Goal: Transaction & Acquisition: Purchase product/service

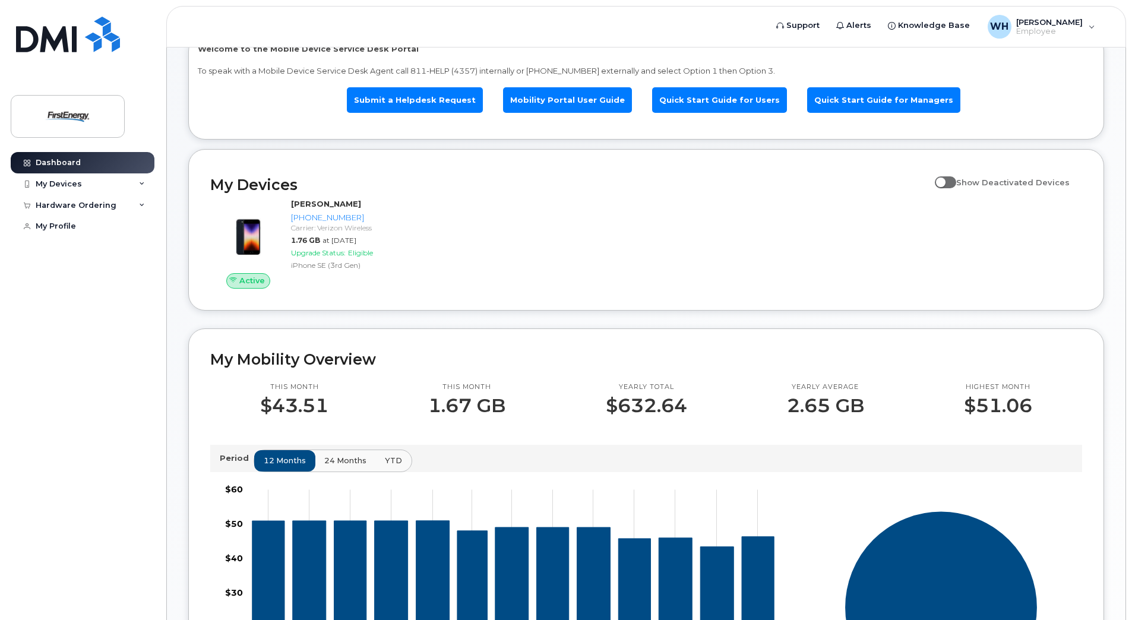
scroll to position [71, 0]
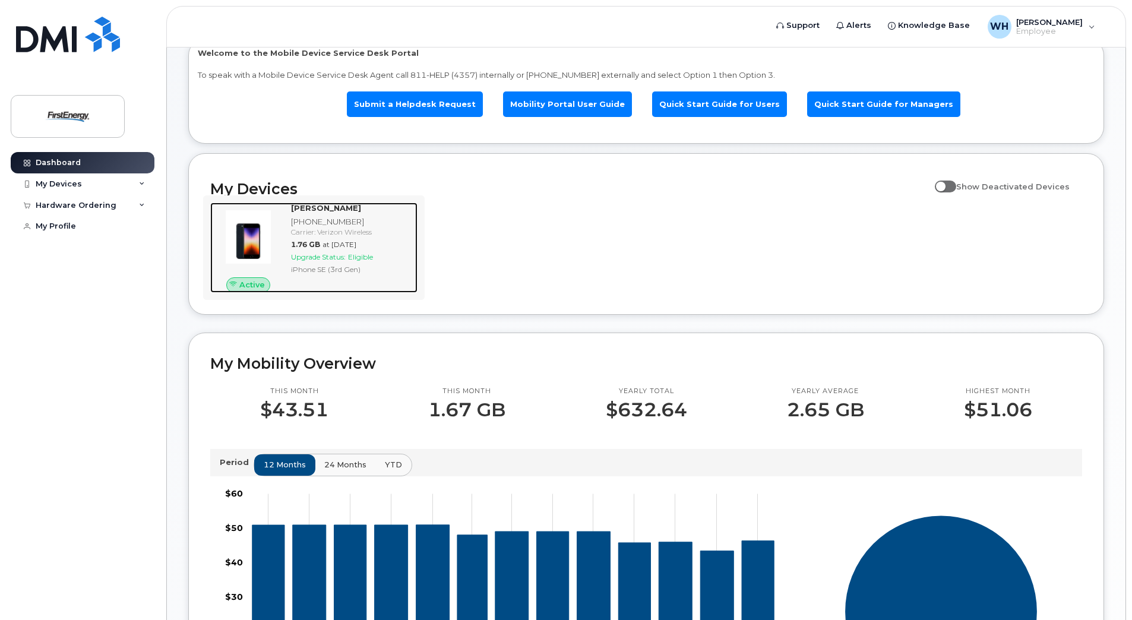
click at [325, 254] on span "Upgrade Status:" at bounding box center [318, 256] width 55 height 9
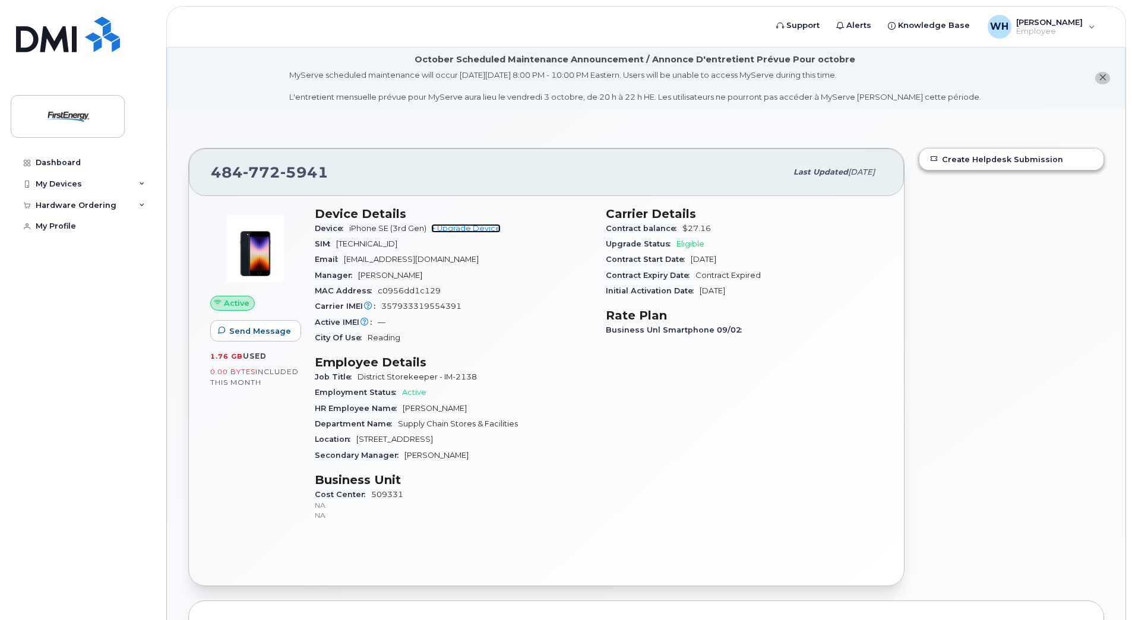
click at [471, 225] on link "+ Upgrade Device" at bounding box center [465, 228] width 69 height 9
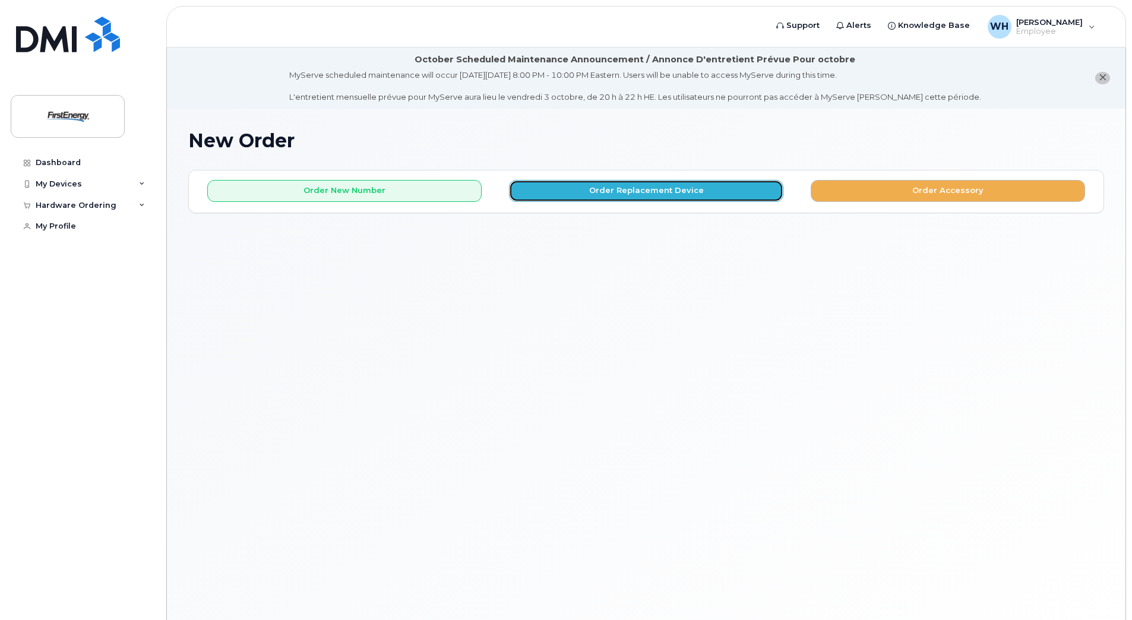
click at [632, 187] on button "Order Replacement Device" at bounding box center [646, 191] width 274 height 22
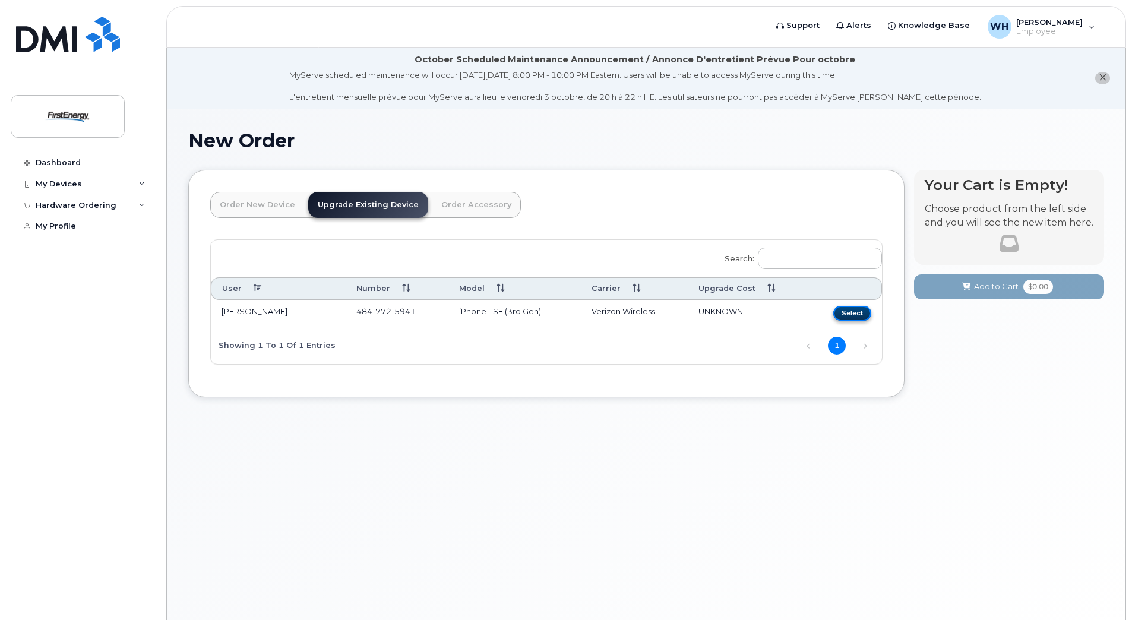
click at [854, 311] on button "Select" at bounding box center [852, 313] width 38 height 15
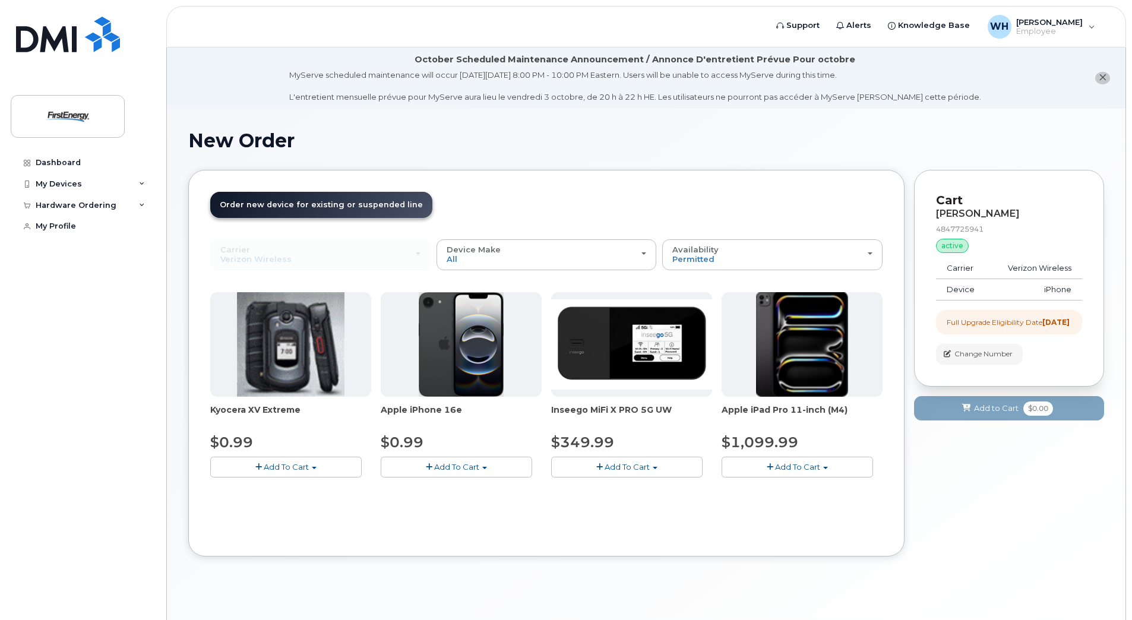
click at [440, 462] on span "Add To Cart" at bounding box center [456, 467] width 45 height 10
click at [444, 494] on link "$0.99 - 2 Year Upgrade" at bounding box center [441, 489] width 115 height 15
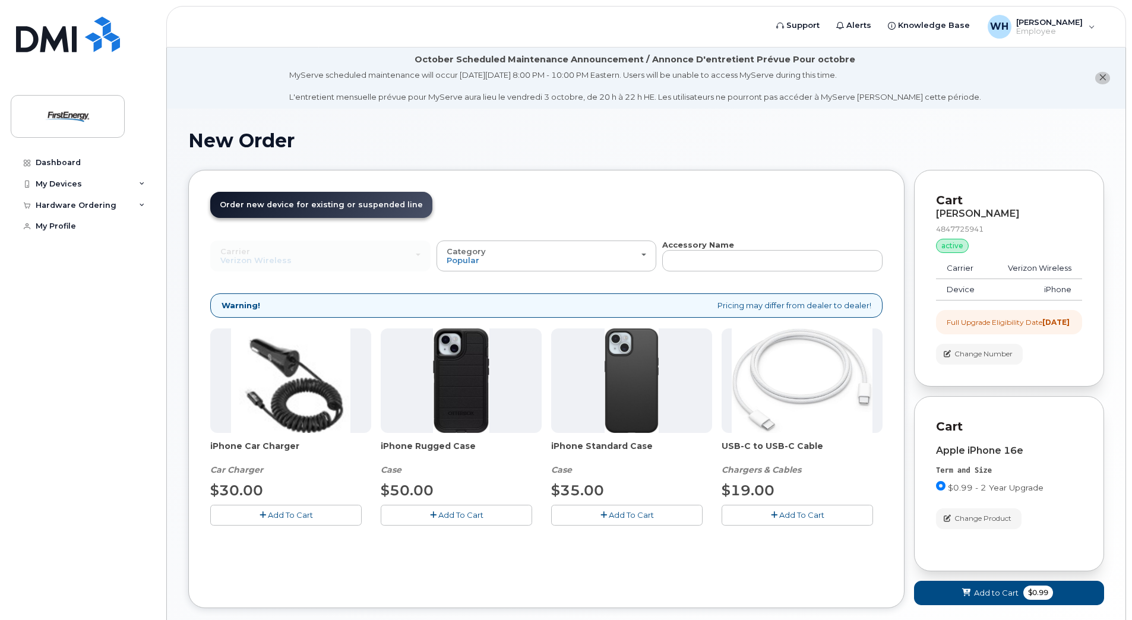
click at [793, 519] on span "Add To Cart" at bounding box center [801, 515] width 45 height 10
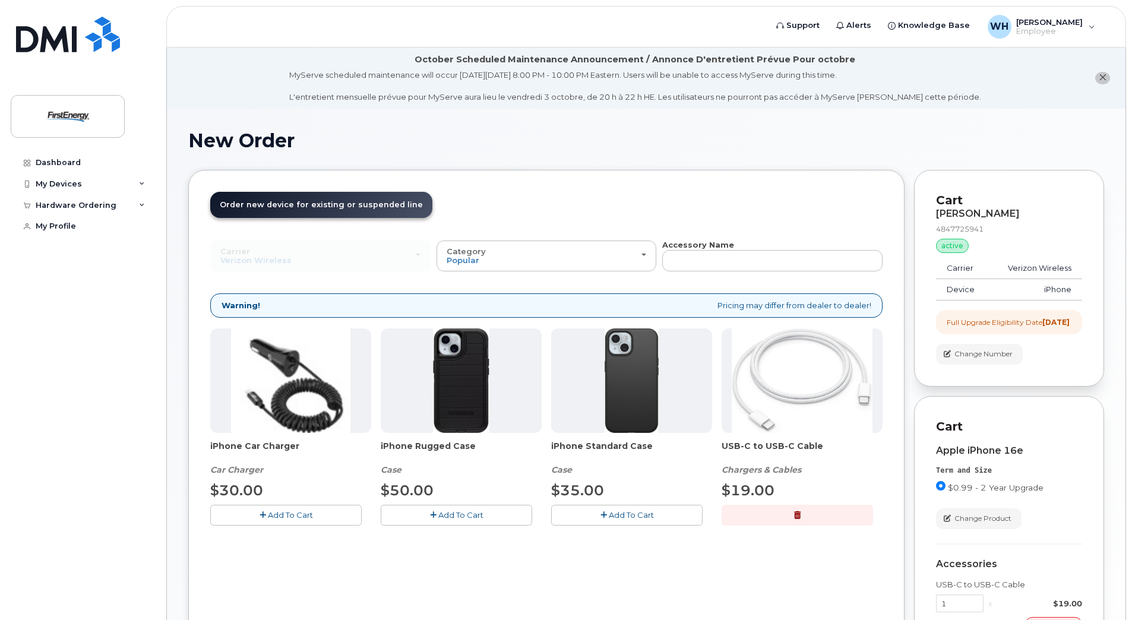
click at [460, 511] on span "Add To Cart" at bounding box center [460, 515] width 45 height 10
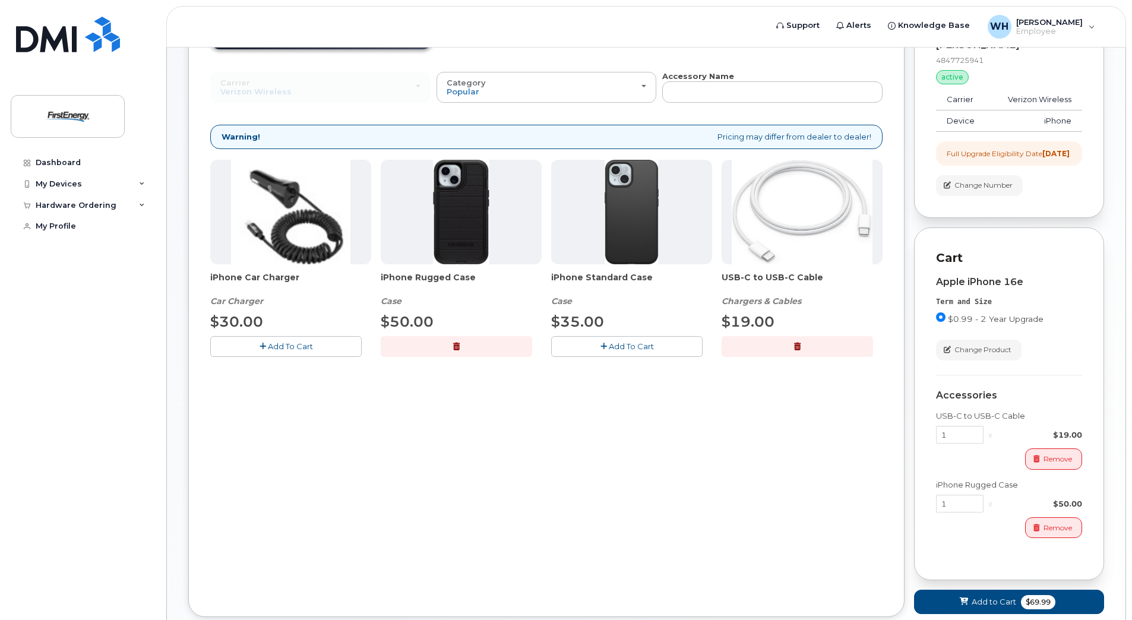
scroll to position [253, 0]
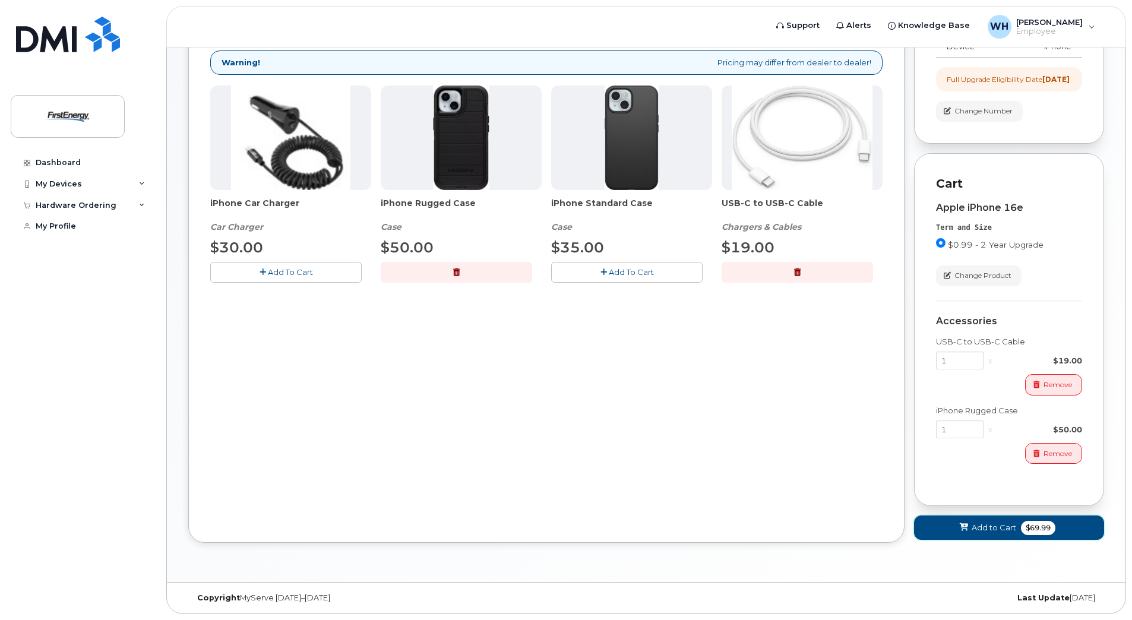
click at [992, 527] on span "Add to Cart" at bounding box center [994, 527] width 45 height 11
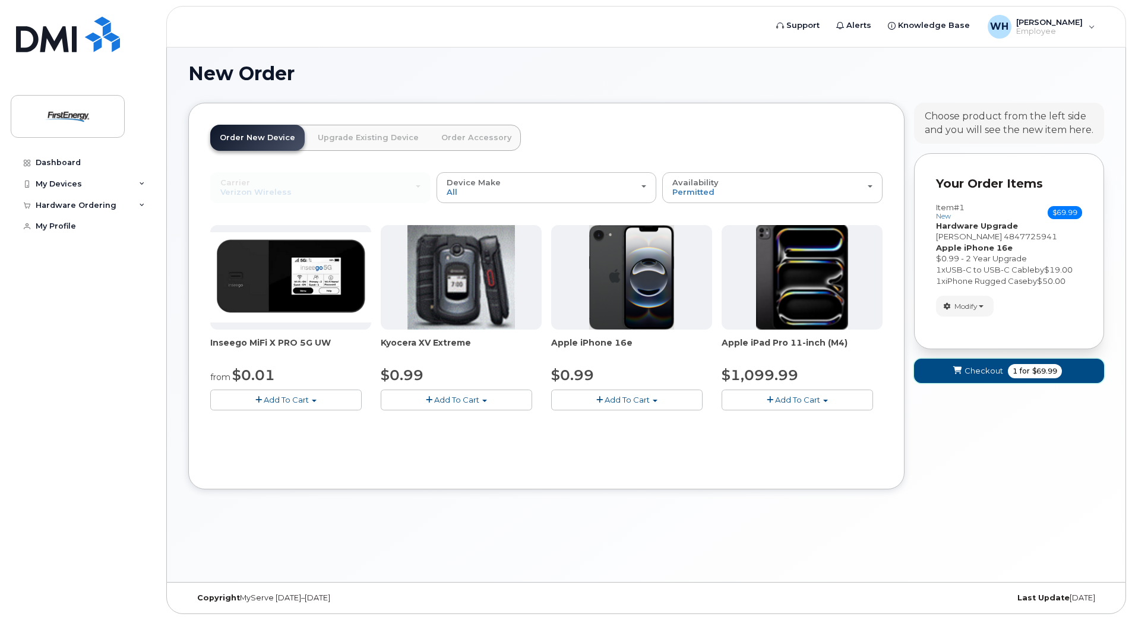
click at [981, 369] on span "Checkout" at bounding box center [984, 370] width 39 height 11
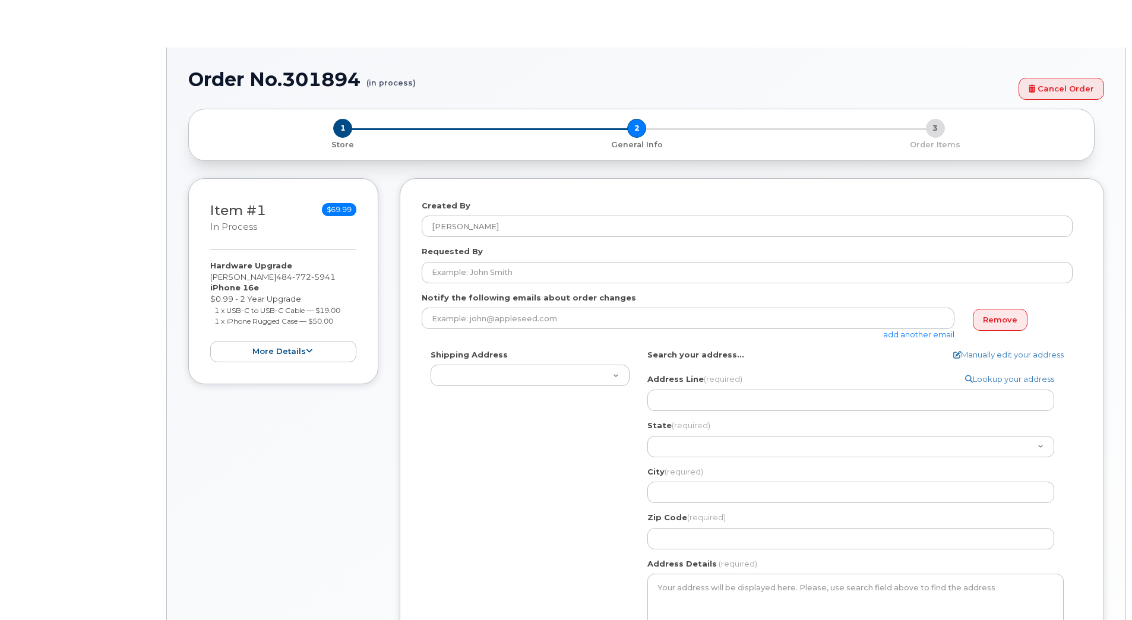
select select
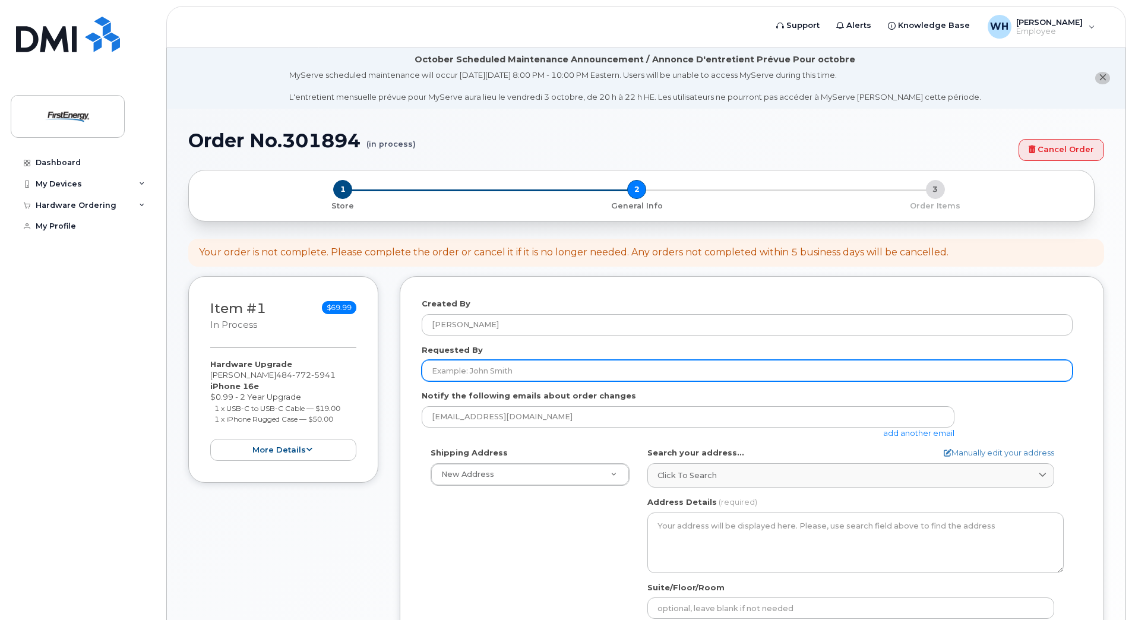
click at [500, 369] on input "Requested By" at bounding box center [747, 370] width 651 height 21
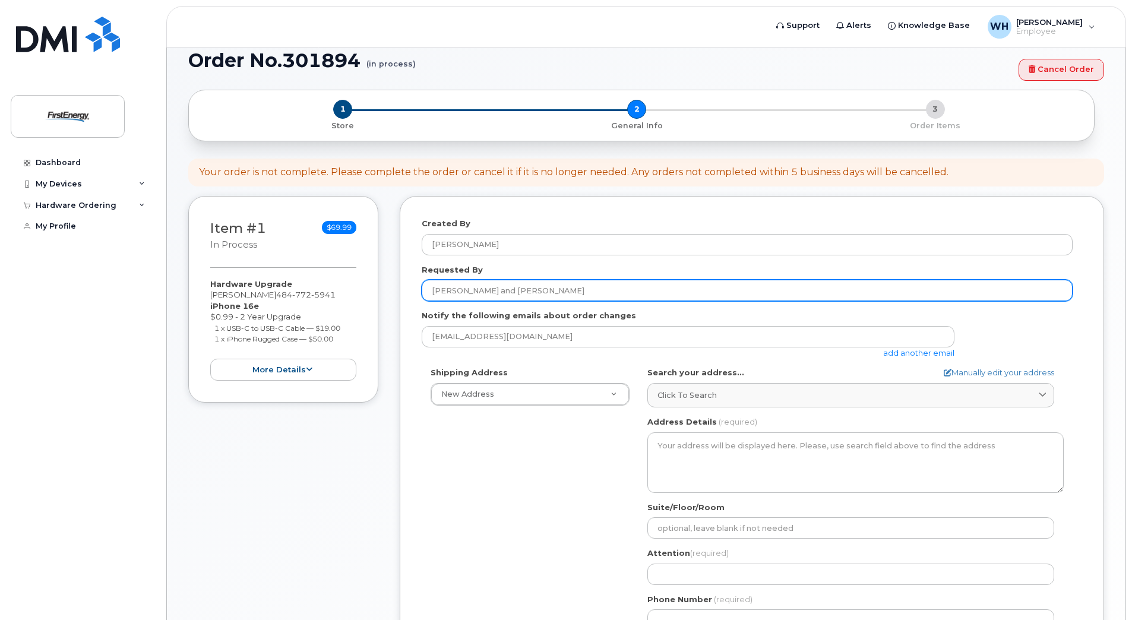
scroll to position [59, 0]
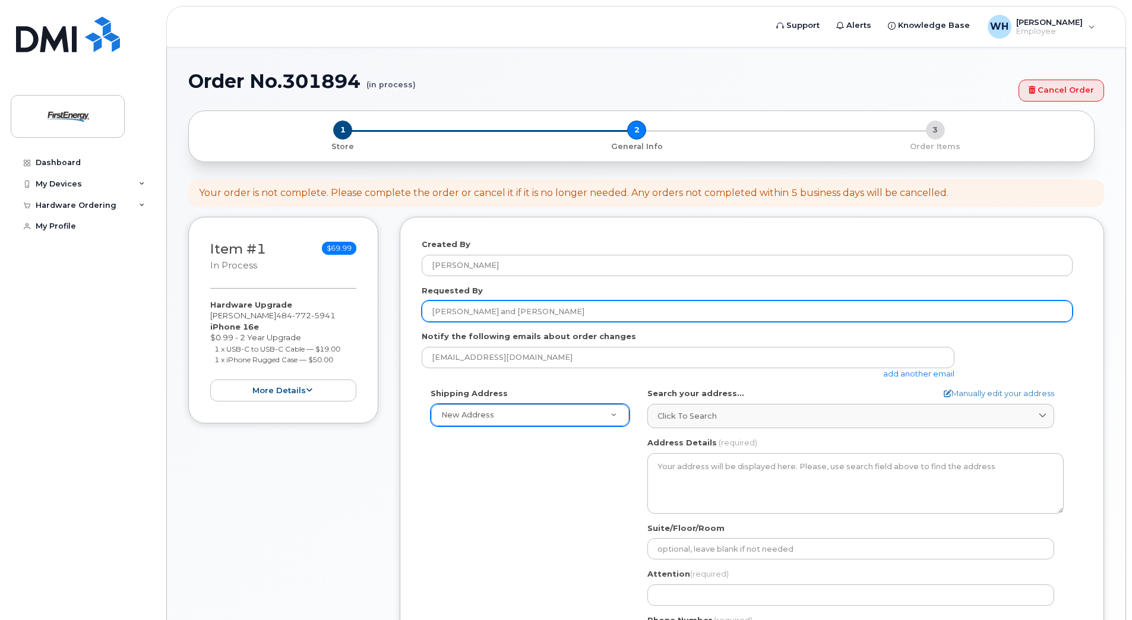
type input "[PERSON_NAME] and [PERSON_NAME]"
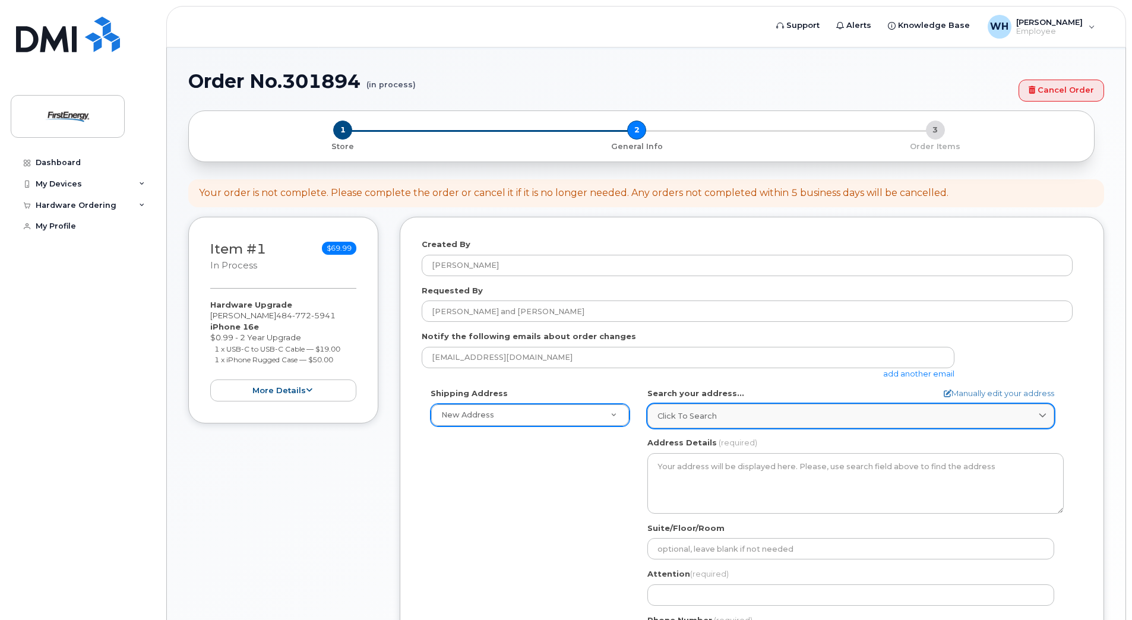
click at [791, 416] on div "Click to search" at bounding box center [851, 415] width 387 height 11
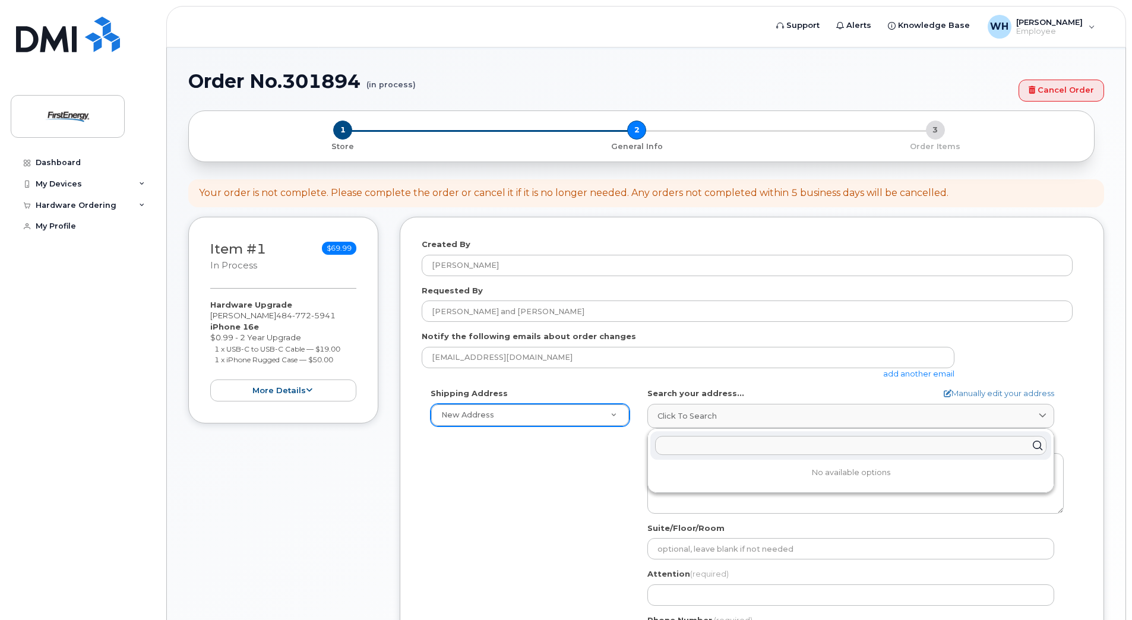
type input "5"
type input "600 s 5th ave lebanona"
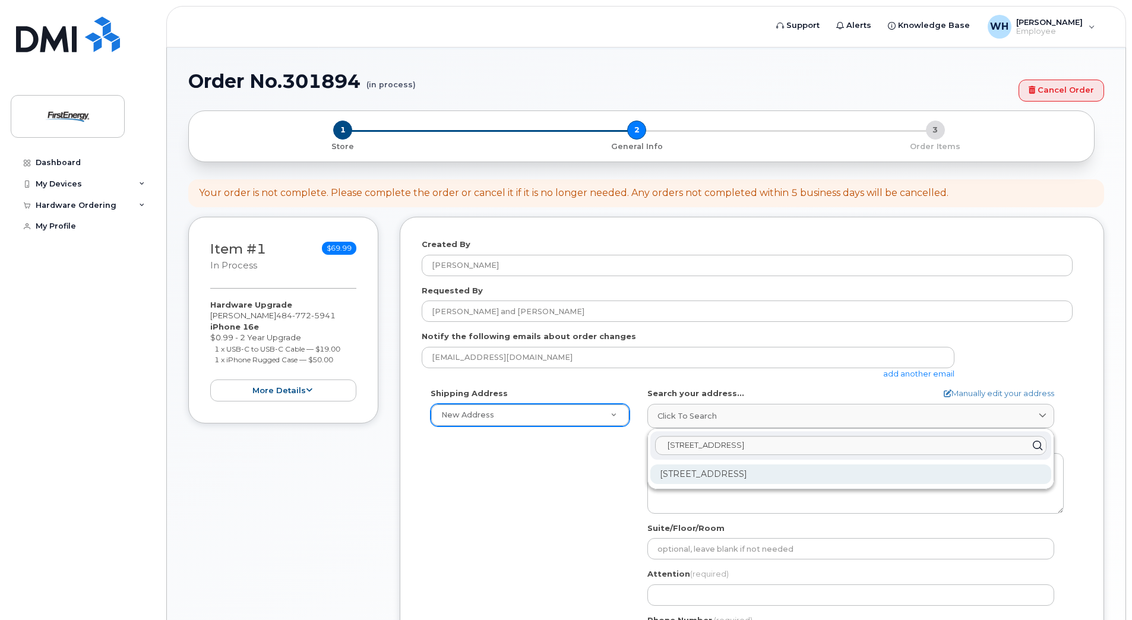
click at [733, 474] on div "600 S 5th Ave Lebanon PA 17042-7727" at bounding box center [850, 475] width 401 height 20
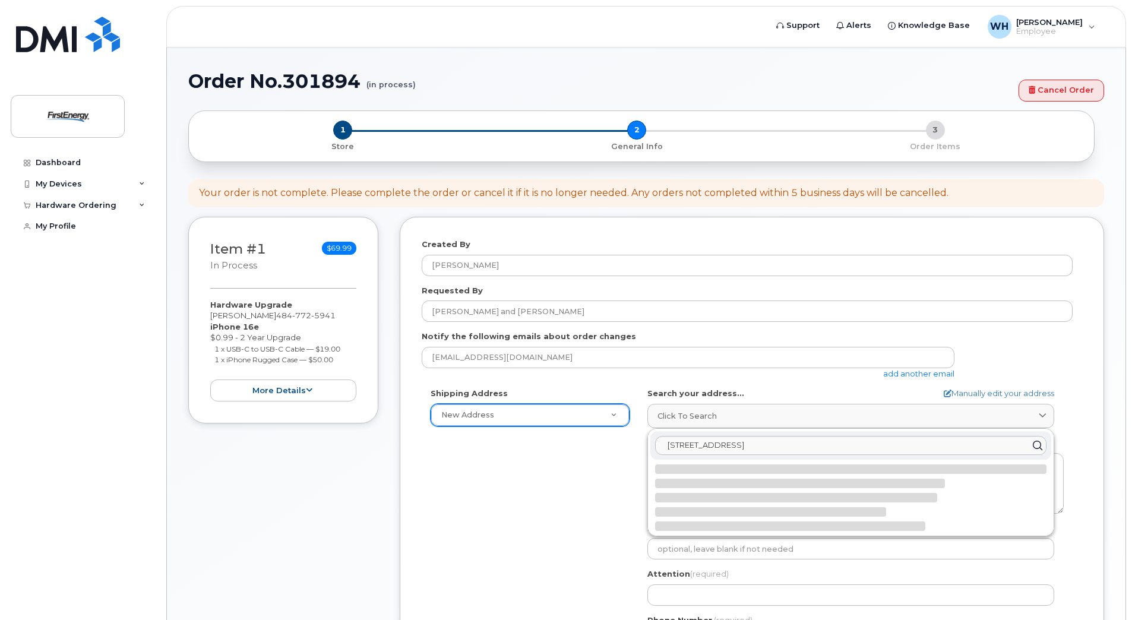
select select
type textarea "600 S 5th Ave LEBANON PA 17042-7727 UNITED STATES"
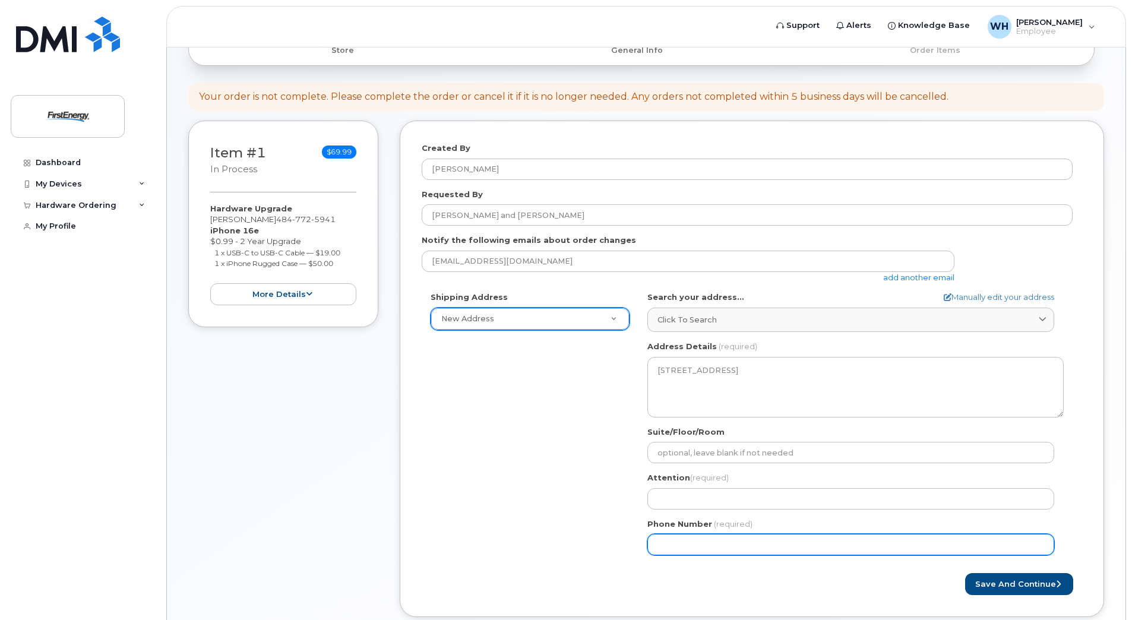
scroll to position [178, 0]
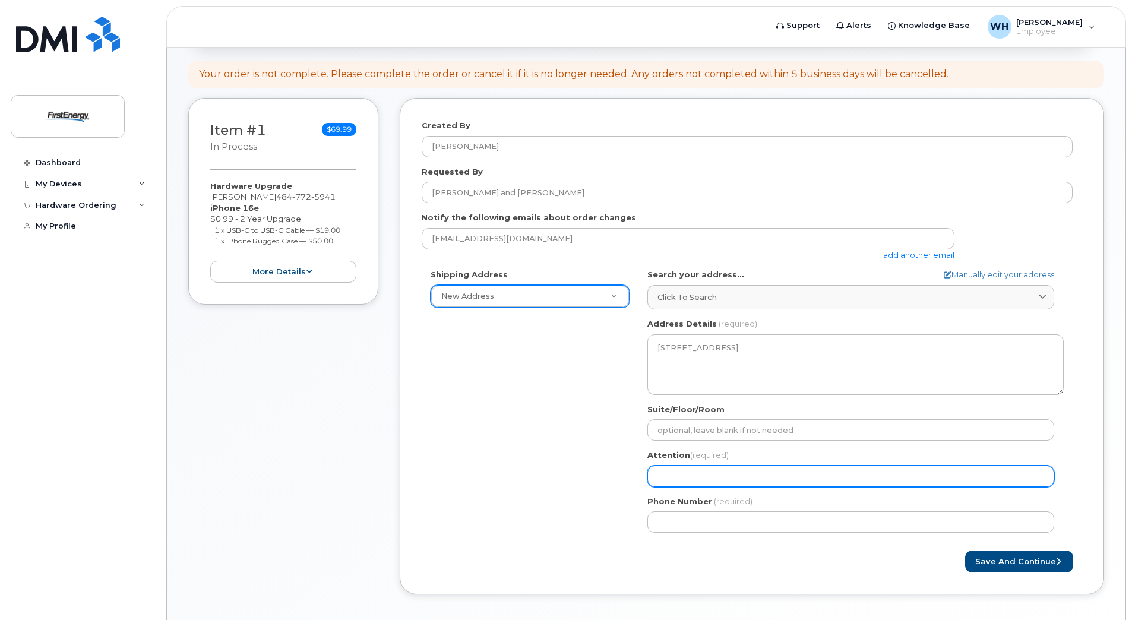
click at [723, 479] on input "Attention (required)" at bounding box center [850, 476] width 407 height 21
select select
type input "H"
select select
type input "He"
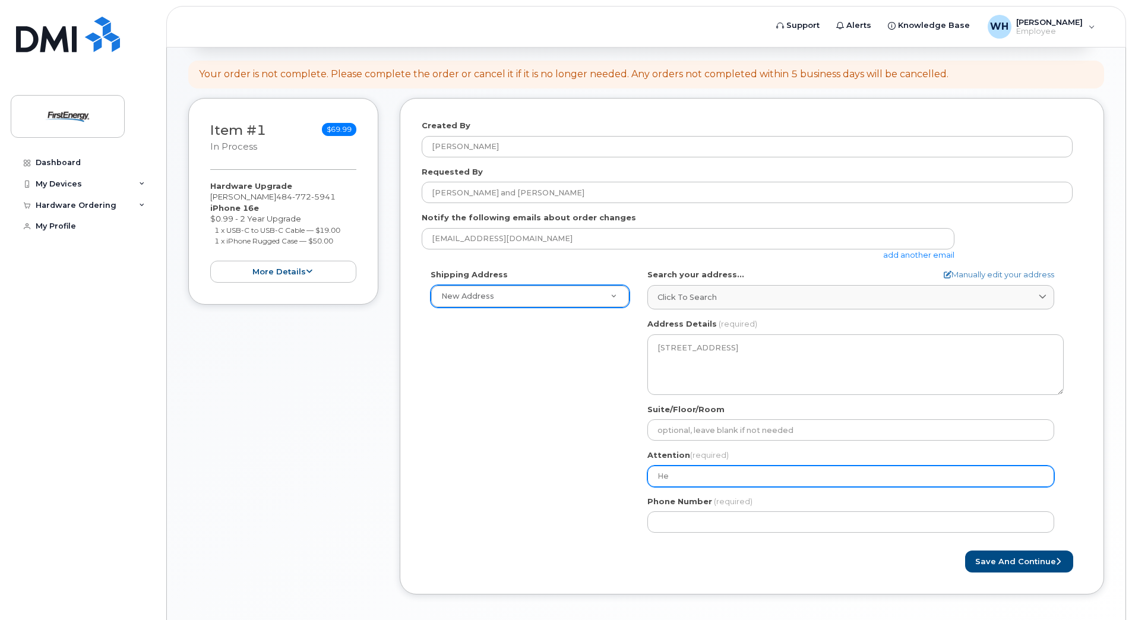
select select
type input "Hea"
select select
type input "Heat"
select select
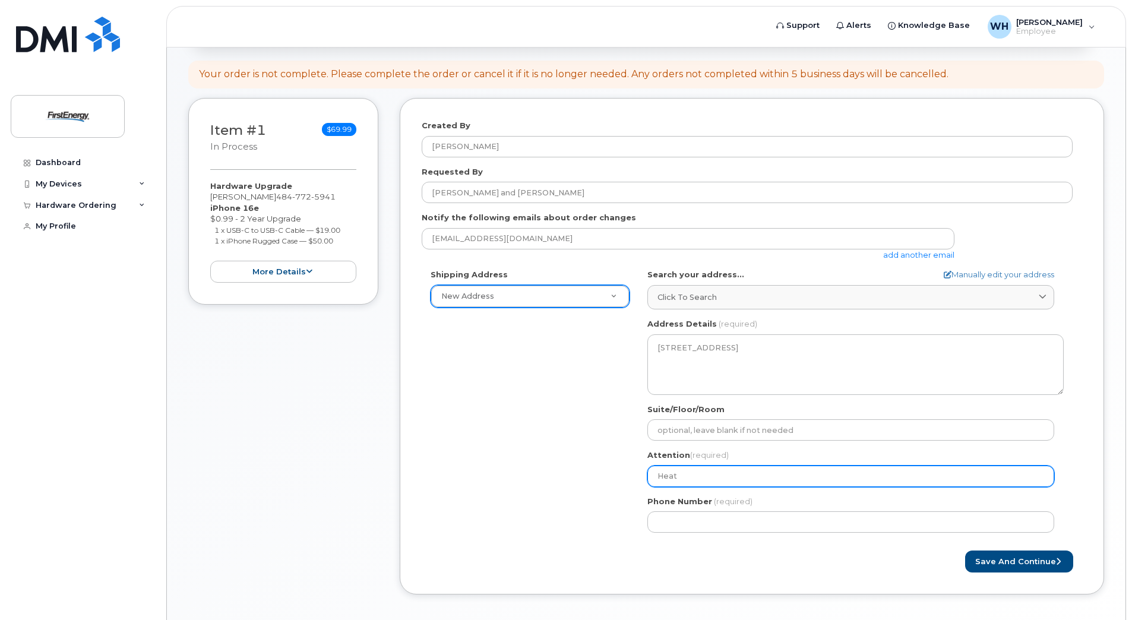
type input "Heath"
select select
type input "Heathe"
select select
type input "Heather"
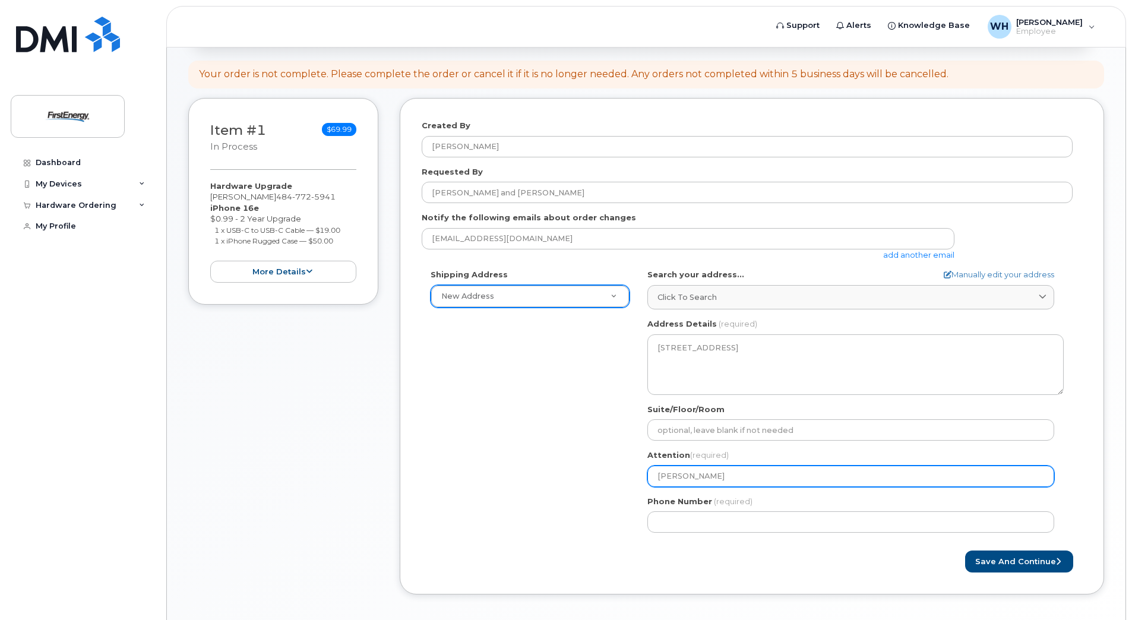
select select
type input "Heather W"
select select
type input "Heather Wa"
select select
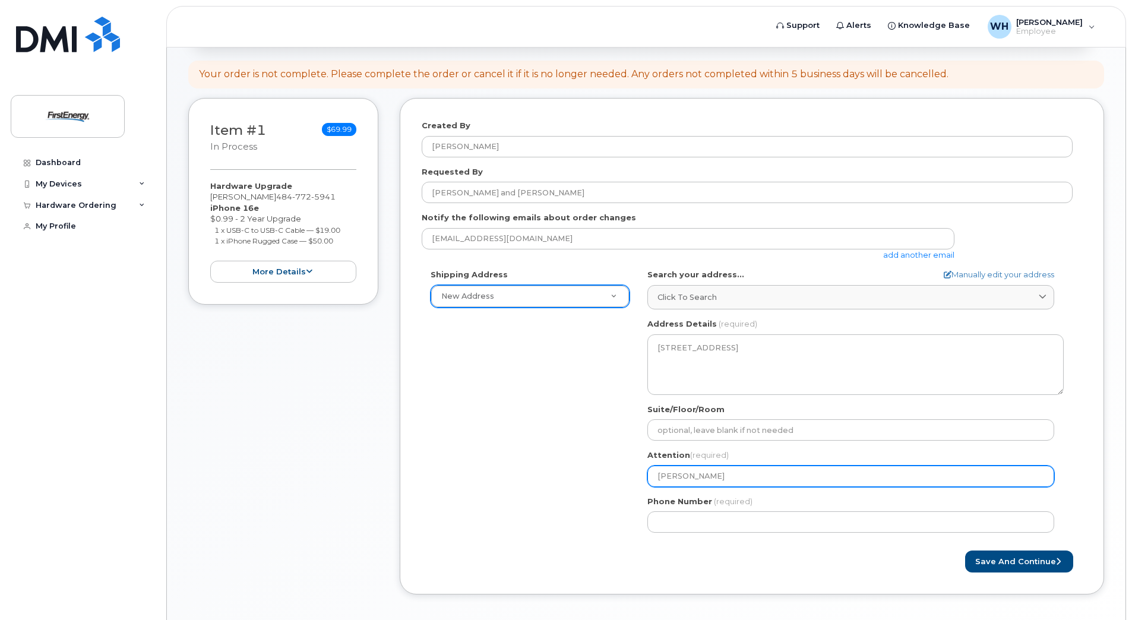
type input "Heather War"
select select
type input "Heather Ward"
select select
type input "Heather Warde"
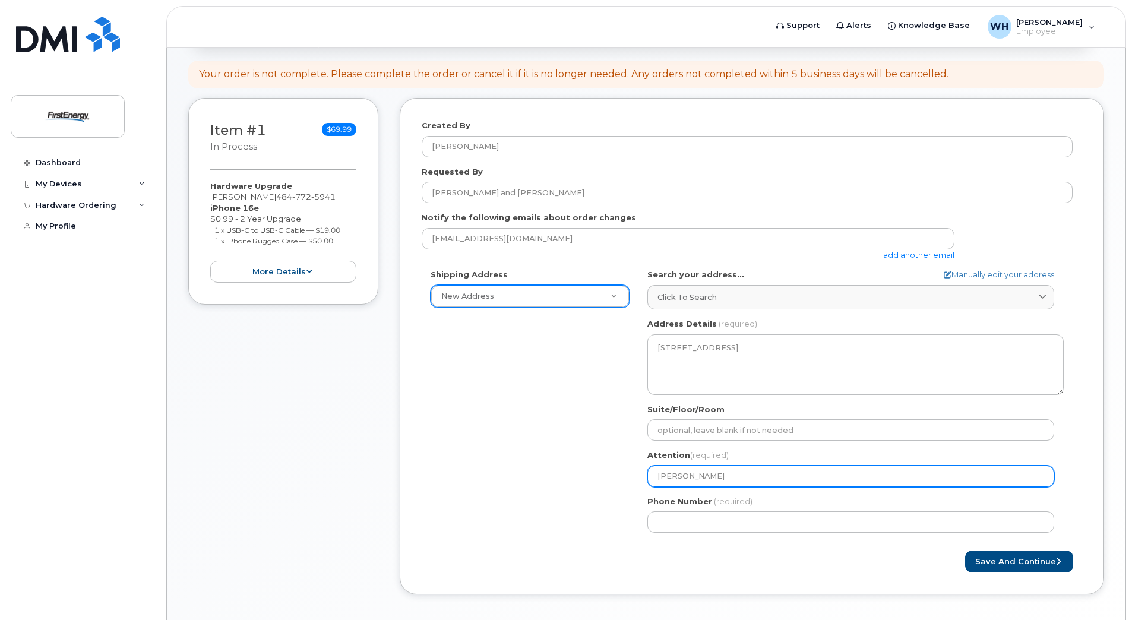
select select
type input "Heather Warden"
type input "484"
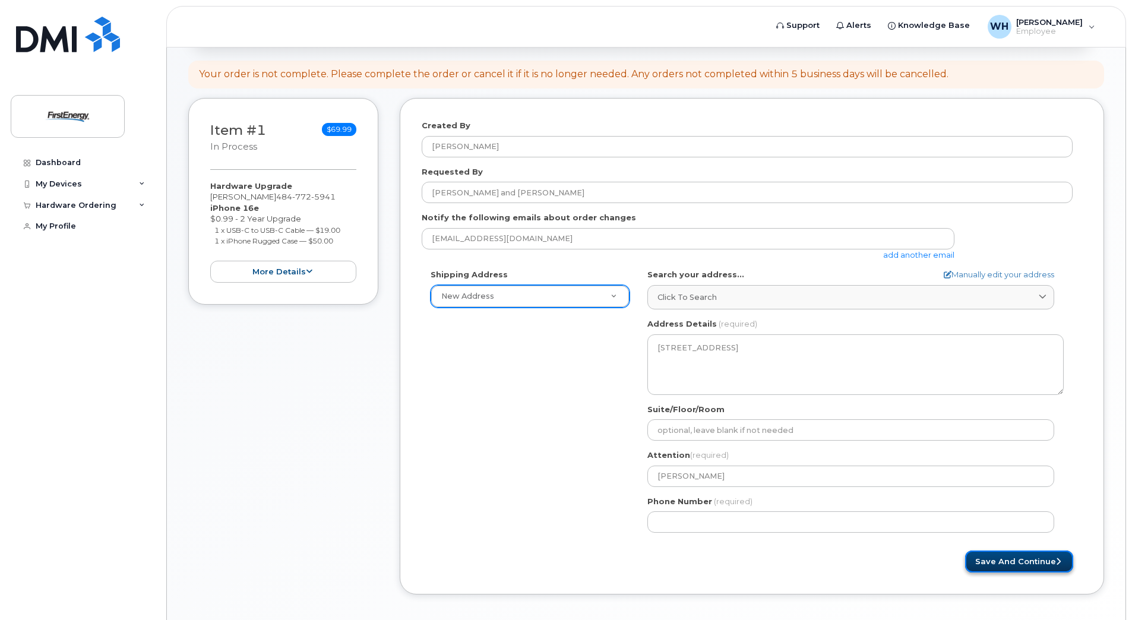
click at [1000, 557] on button "Save and Continue" at bounding box center [1019, 562] width 108 height 22
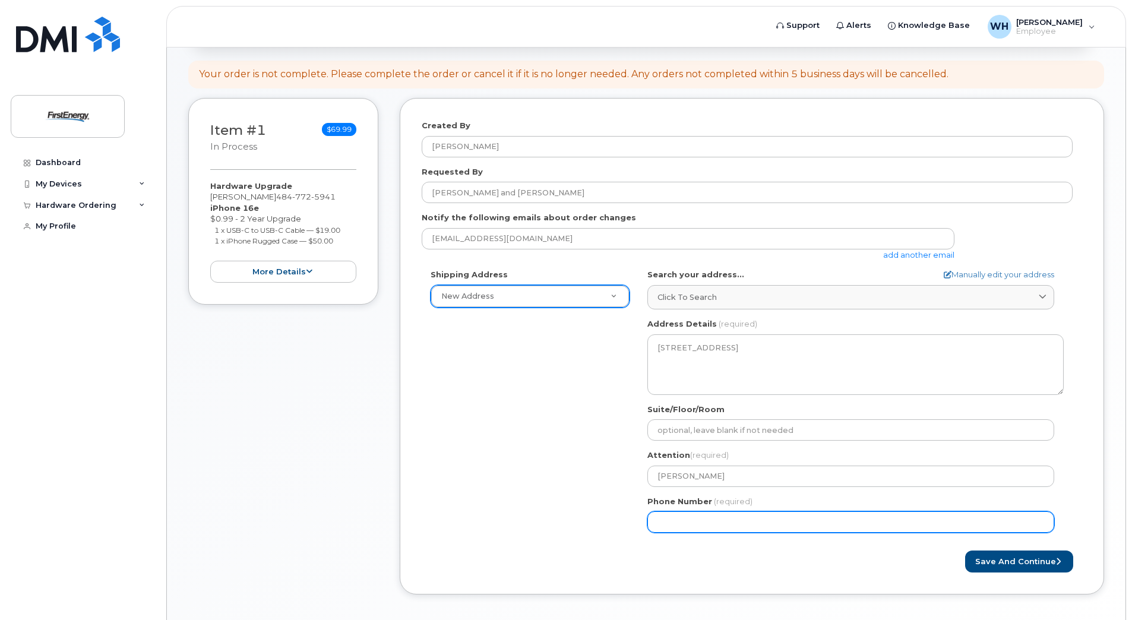
click at [747, 525] on input "Phone Number" at bounding box center [850, 521] width 407 height 21
click at [706, 561] on div "Save and Continue" at bounding box center [752, 562] width 661 height 22
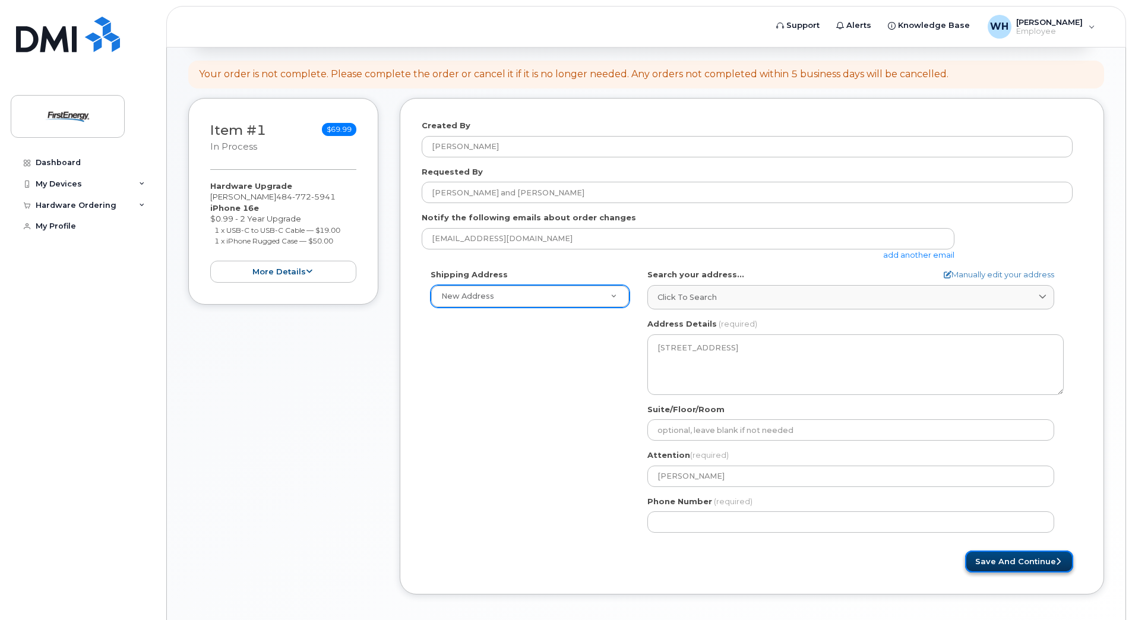
click at [1001, 553] on button "Save and Continue" at bounding box center [1019, 562] width 108 height 22
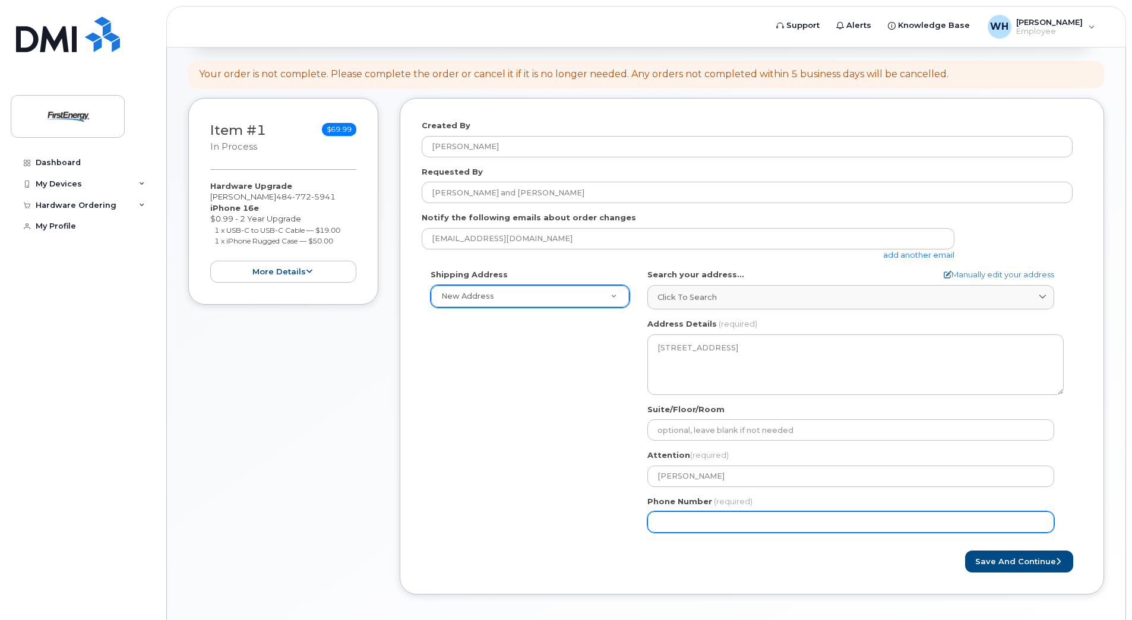
drag, startPoint x: 729, startPoint y: 525, endPoint x: 621, endPoint y: 520, distance: 108.8
click at [621, 520] on div "Shipping Address New Address New Address PA Lebanon Search your address... Manu…" at bounding box center [747, 405] width 651 height 273
type input "484772594"
select select
type input "4847725941"
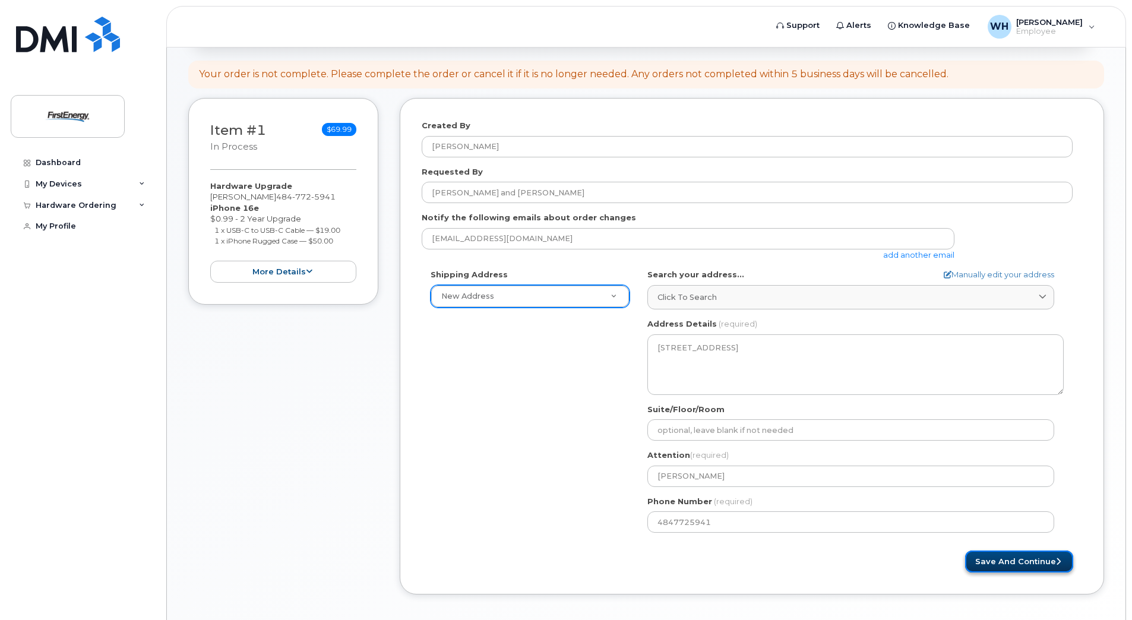
click at [1028, 558] on button "Save and Continue" at bounding box center [1019, 562] width 108 height 22
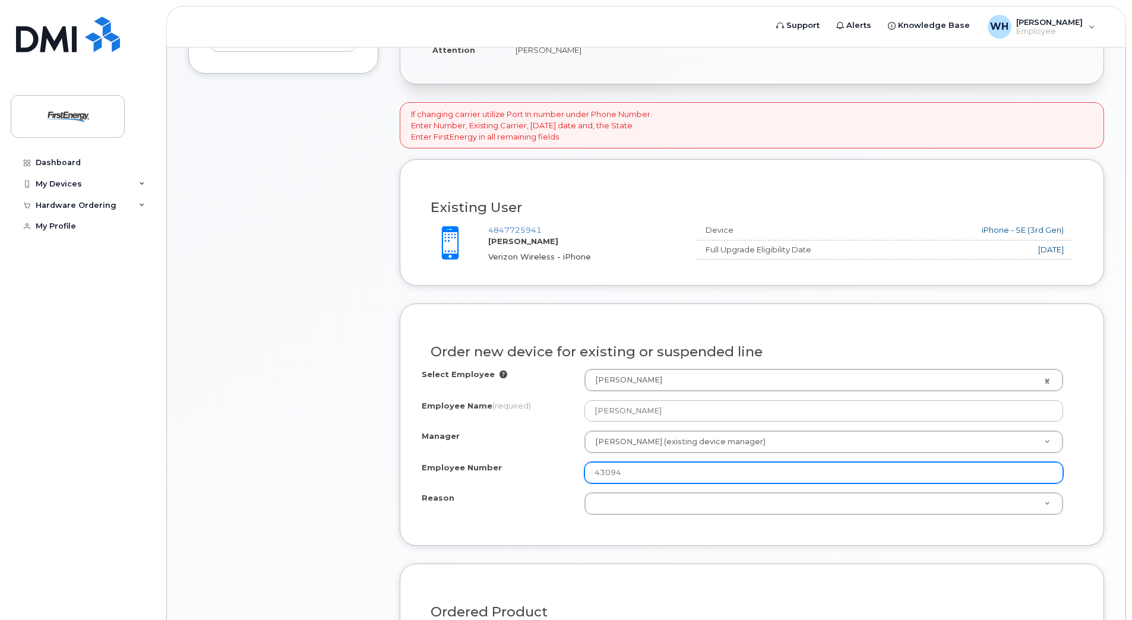
scroll to position [416, 0]
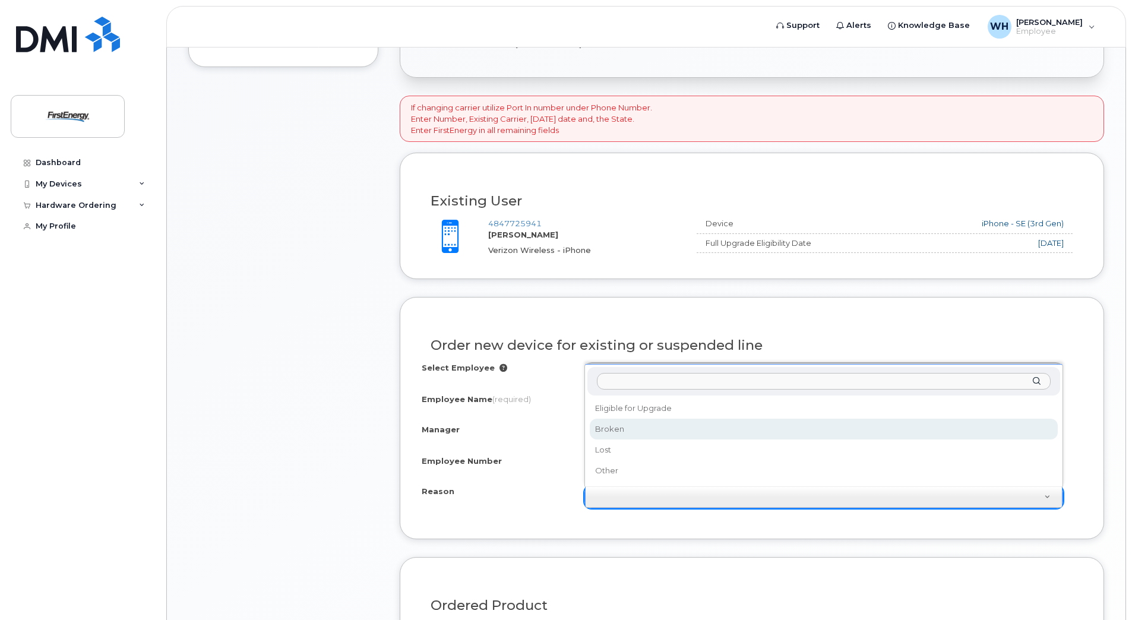
select select "broken"
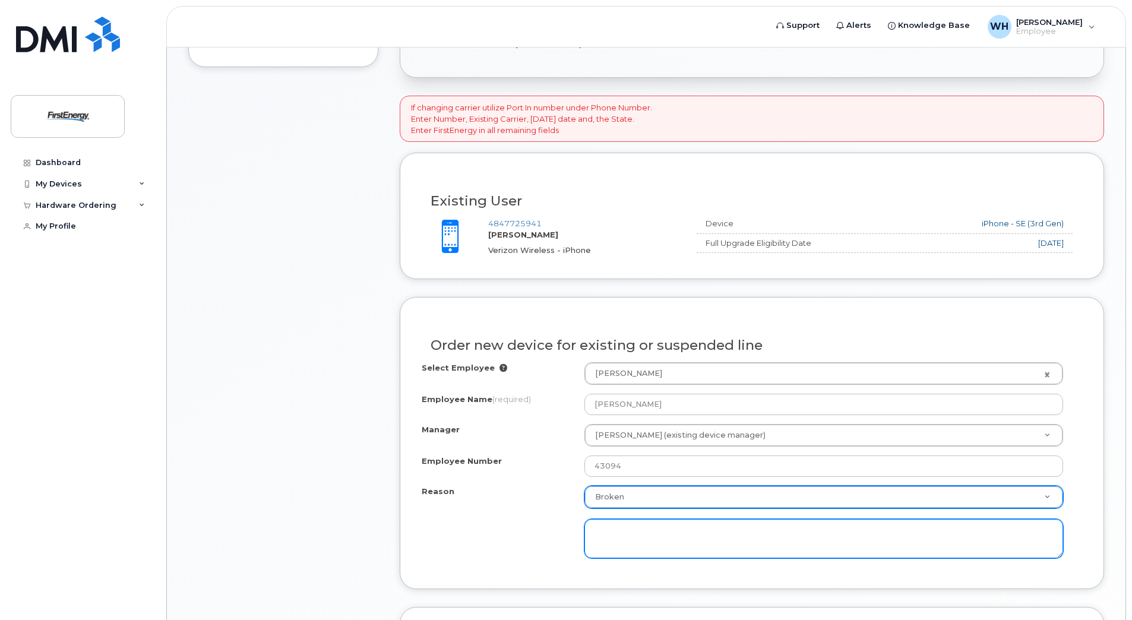
click at [775, 534] on textarea at bounding box center [823, 538] width 479 height 39
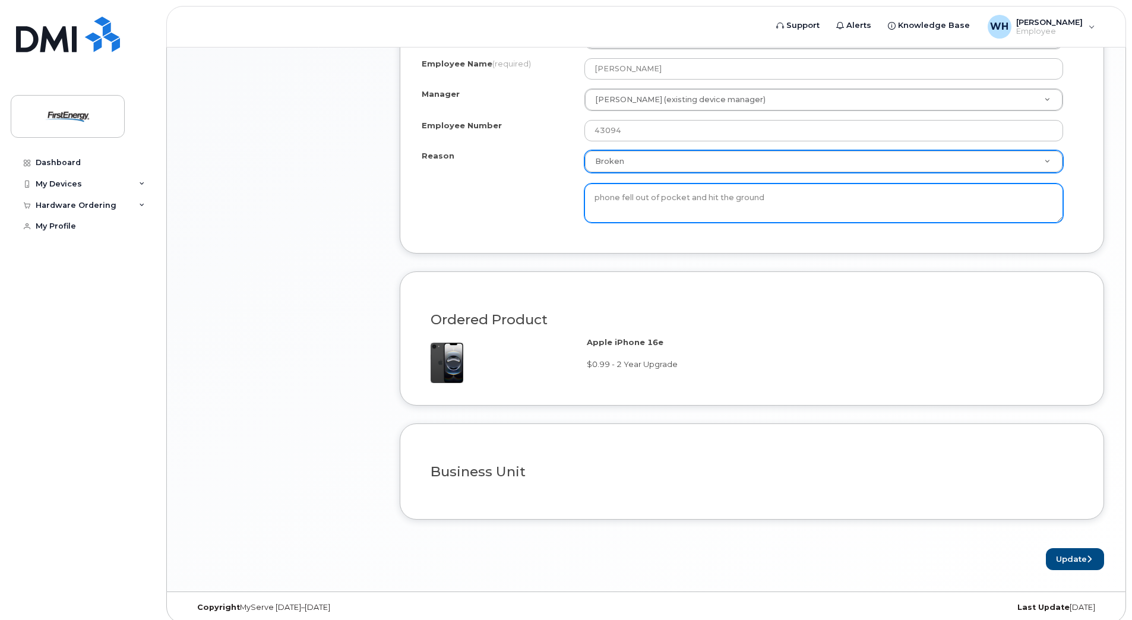
scroll to position [761, 0]
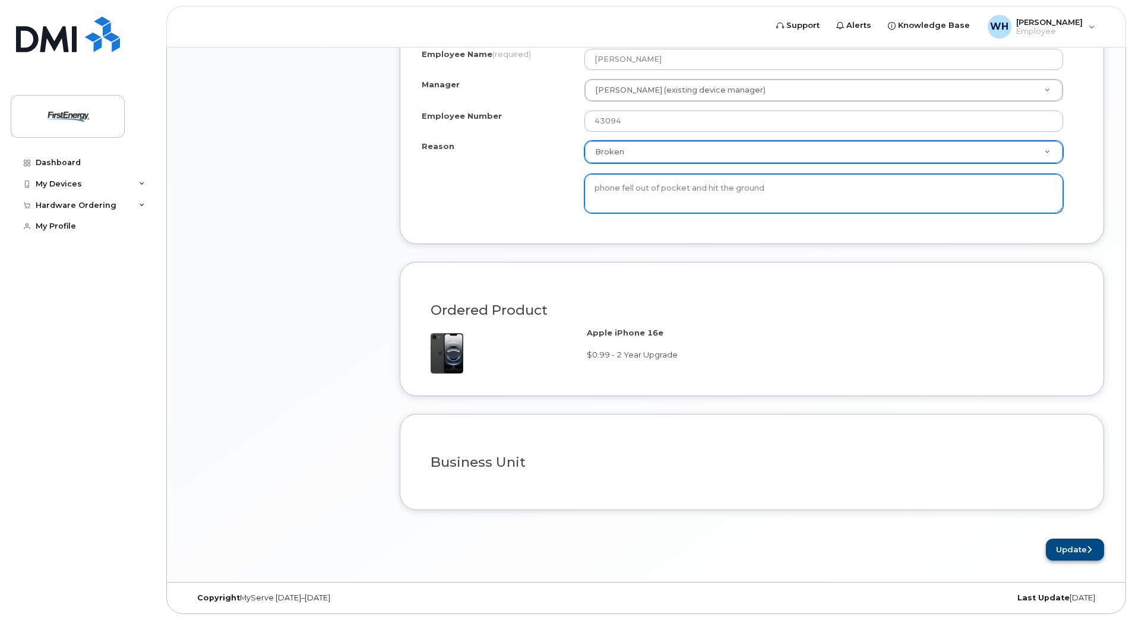
type textarea "phone fell out of pocket and hit the ground"
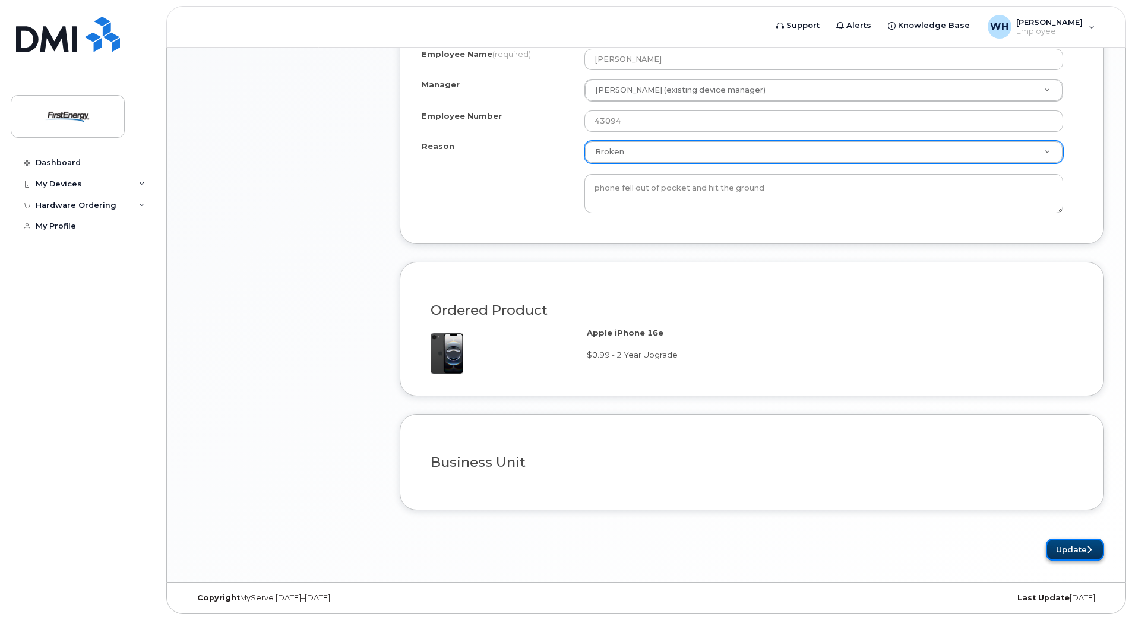
click at [1083, 544] on button "Update" at bounding box center [1075, 550] width 58 height 22
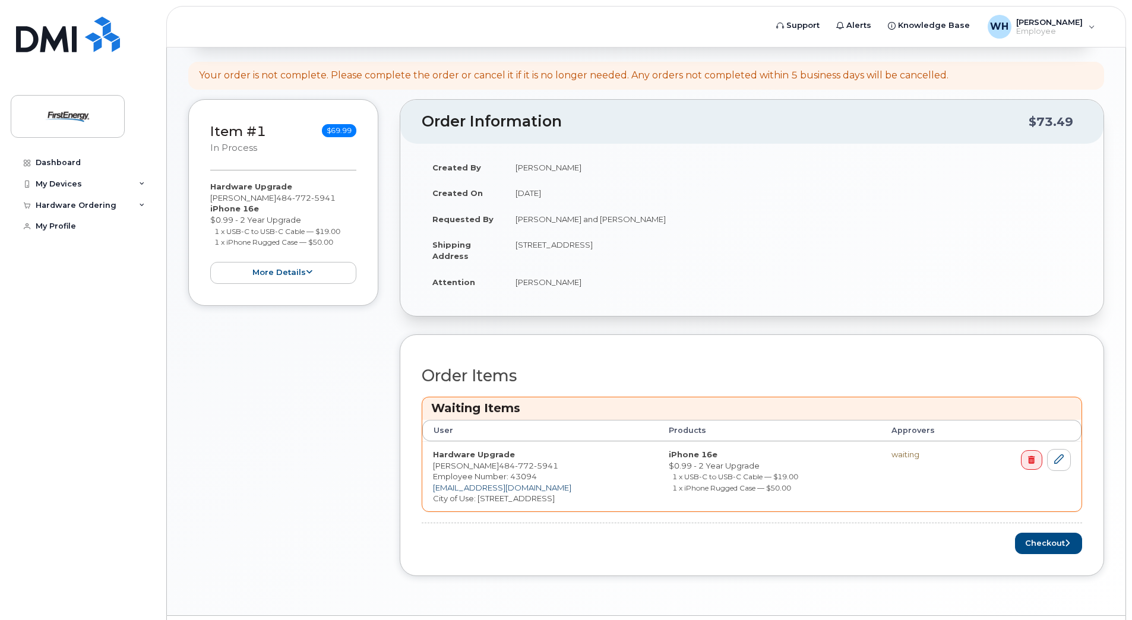
scroll to position [238, 0]
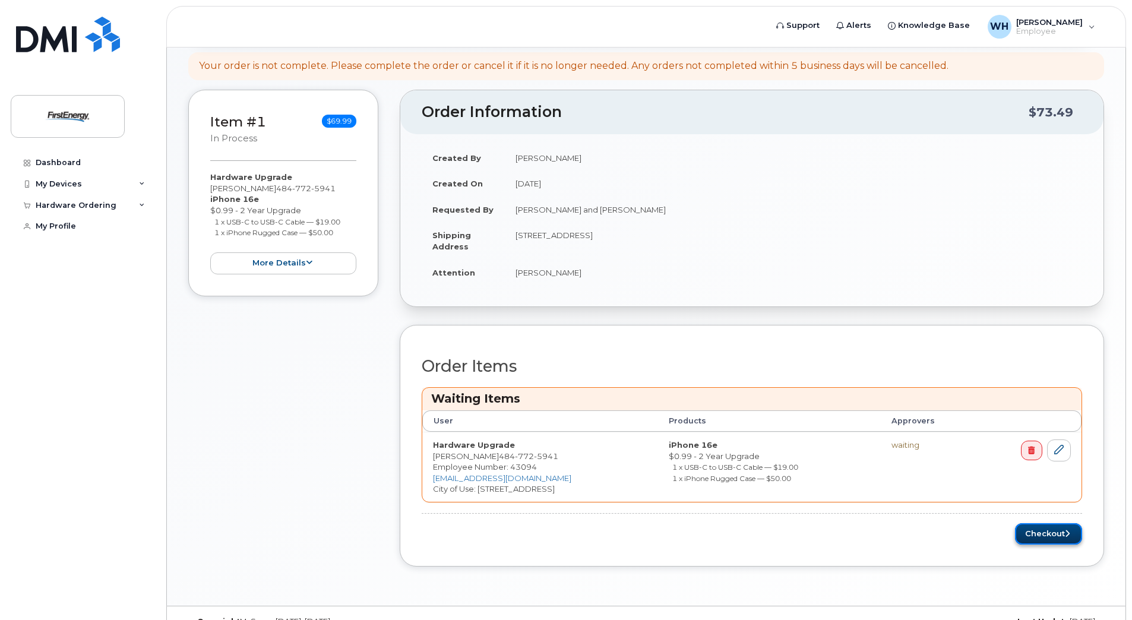
click at [1059, 536] on button "Checkout" at bounding box center [1048, 534] width 67 height 22
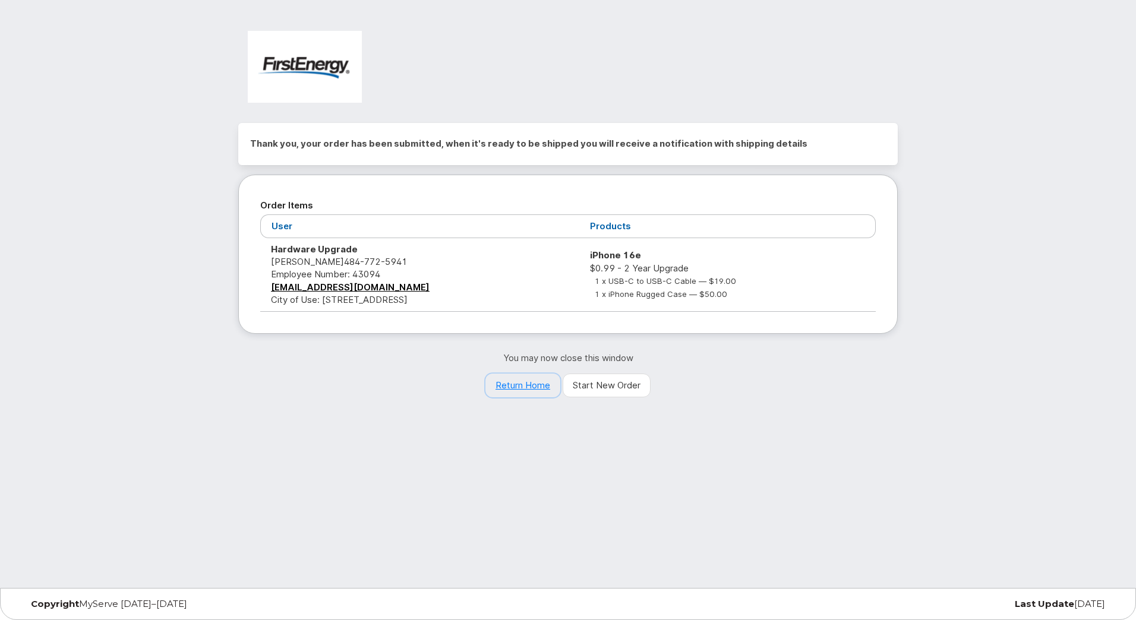
click at [510, 380] on link "Return Home" at bounding box center [522, 386] width 75 height 24
